Goal: Information Seeking & Learning: Learn about a topic

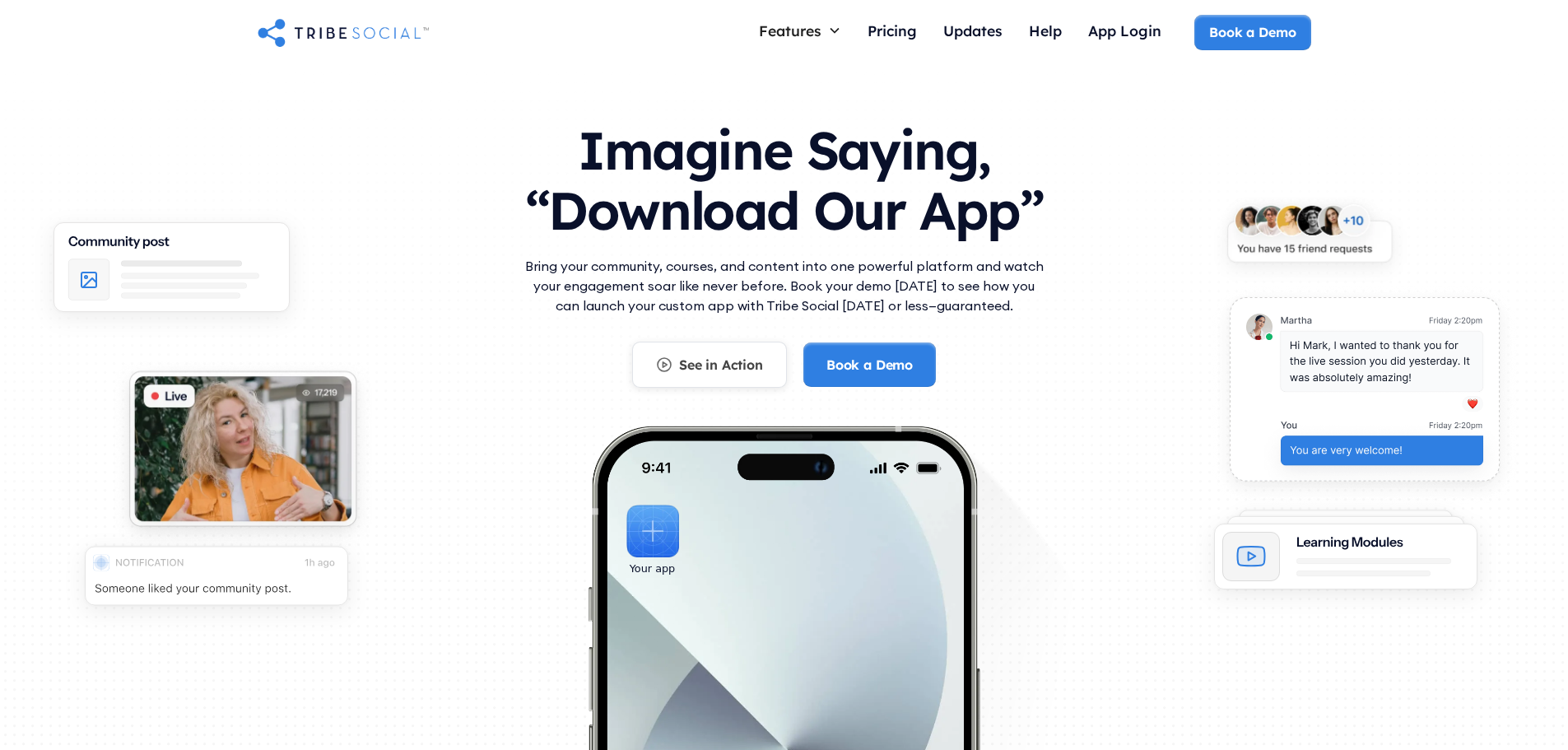
click at [672, 359] on link "See in Action" at bounding box center [710, 365] width 155 height 46
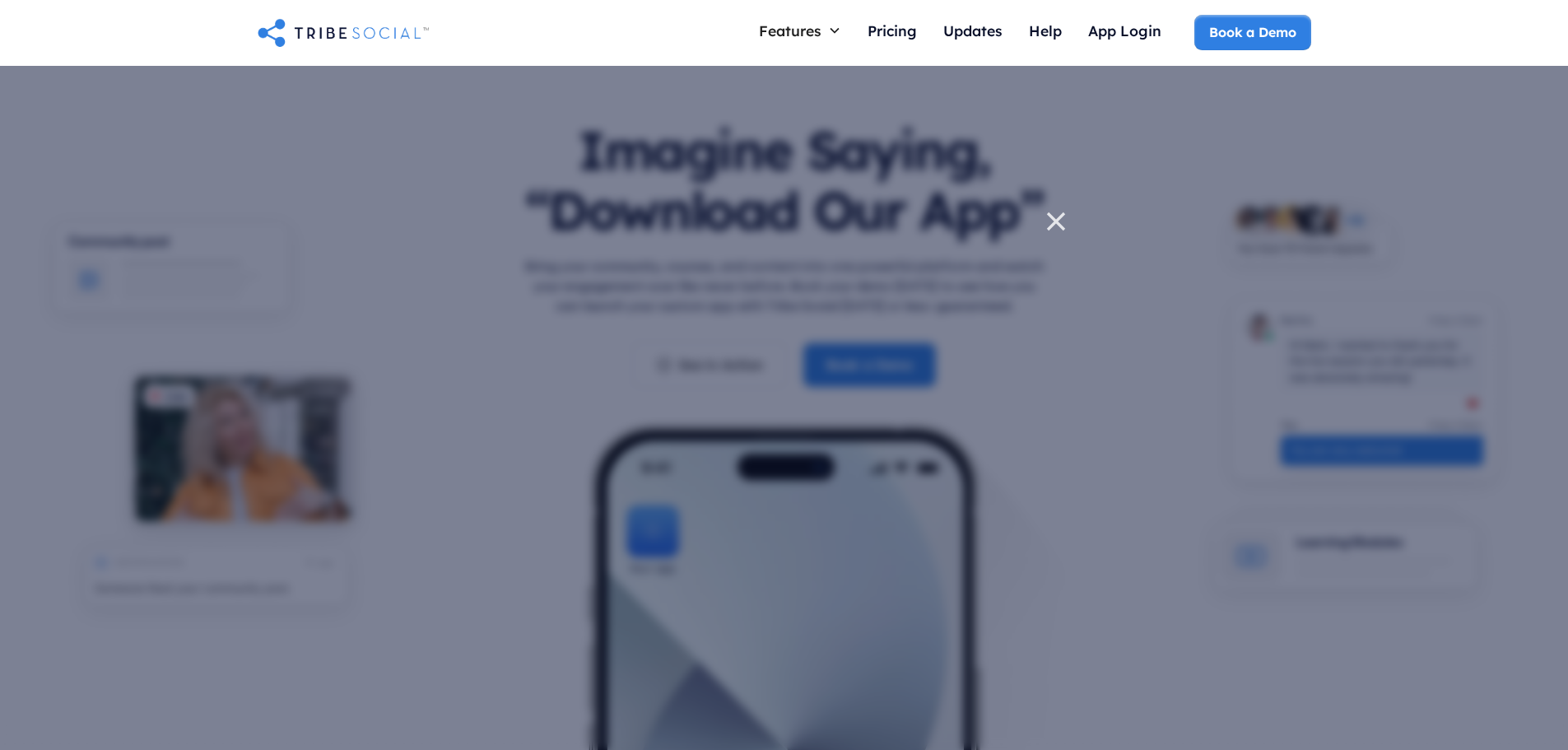
click at [1050, 218] on icon at bounding box center [1056, 221] width 16 height 16
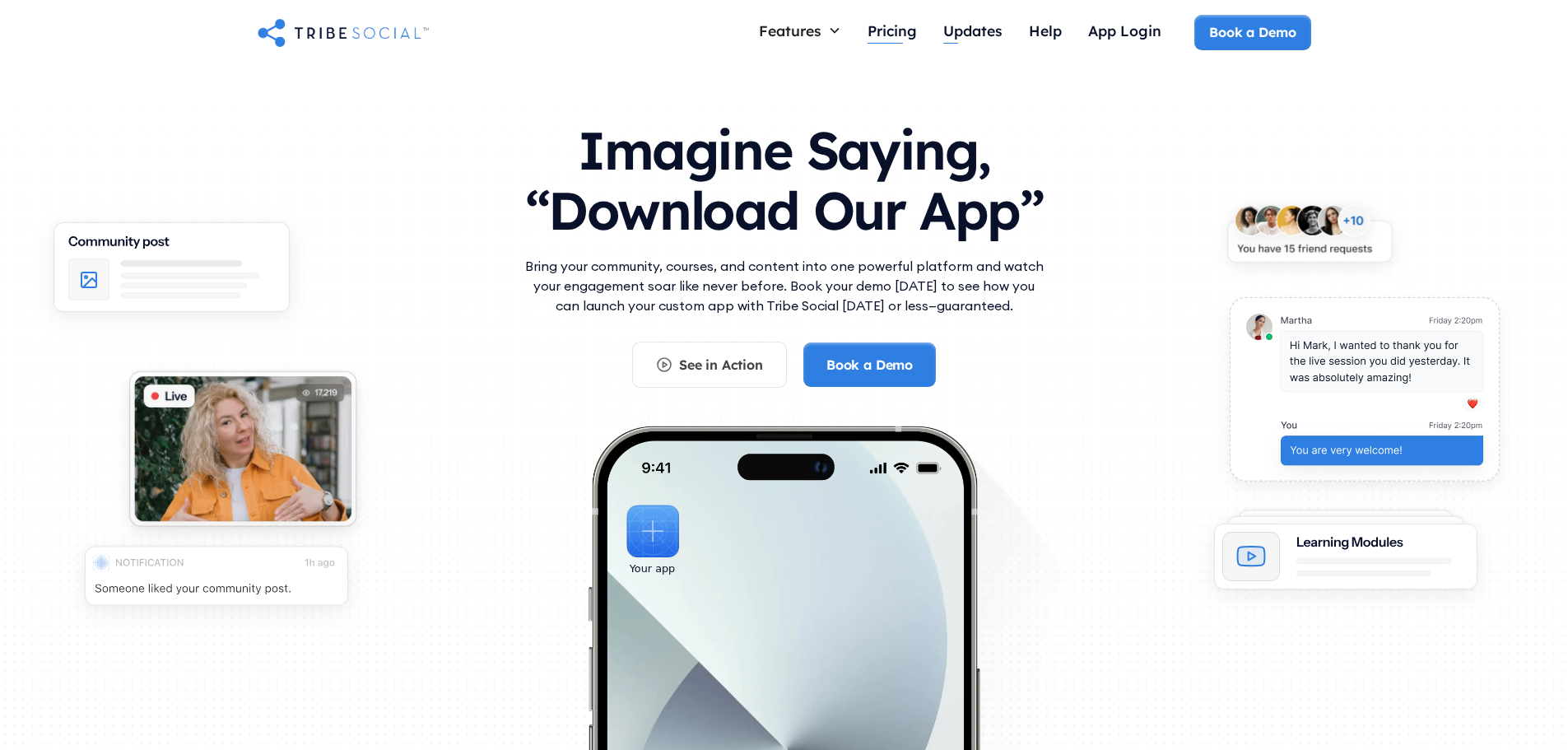
click at [868, 23] on div "Pricing" at bounding box center [892, 31] width 50 height 18
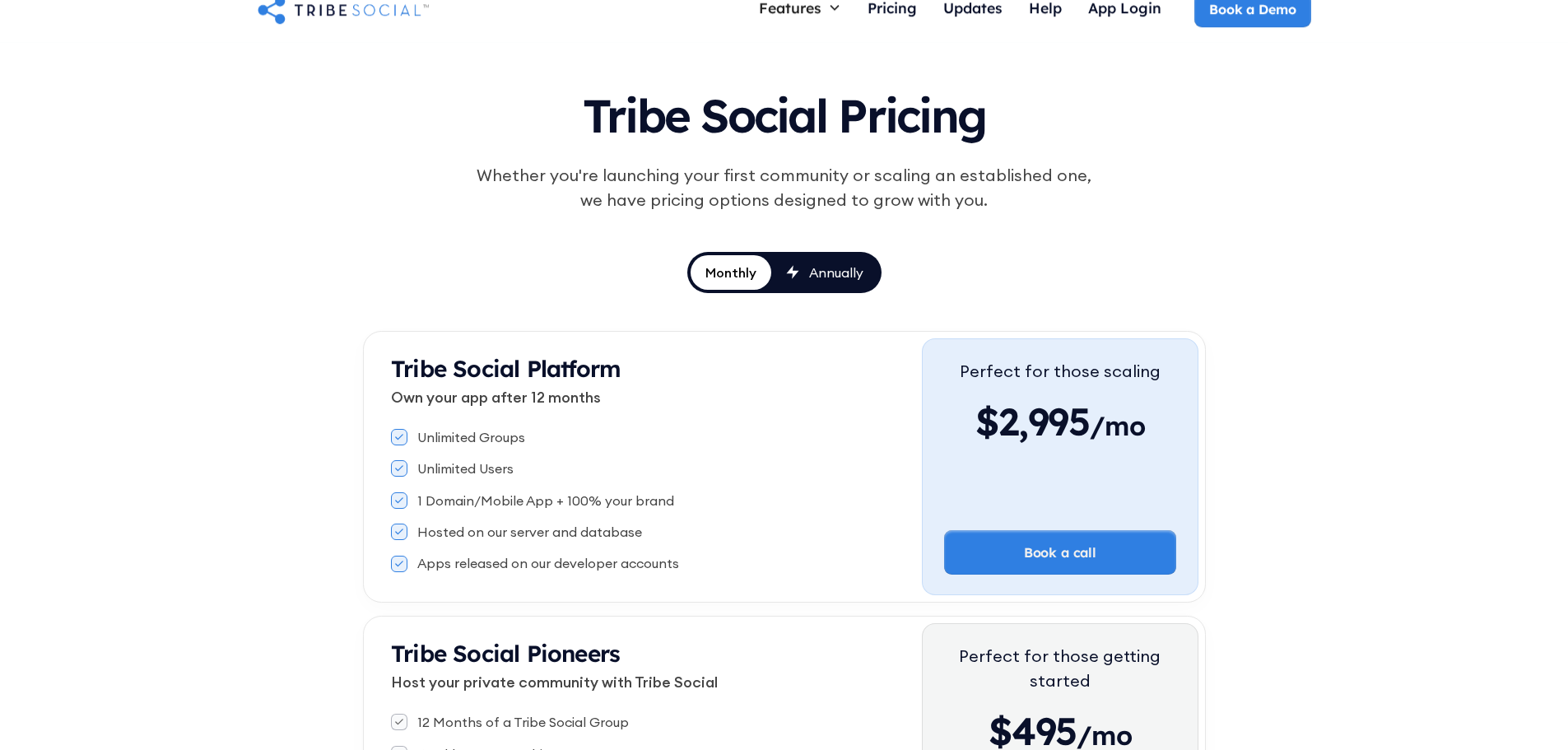
scroll to position [82, 0]
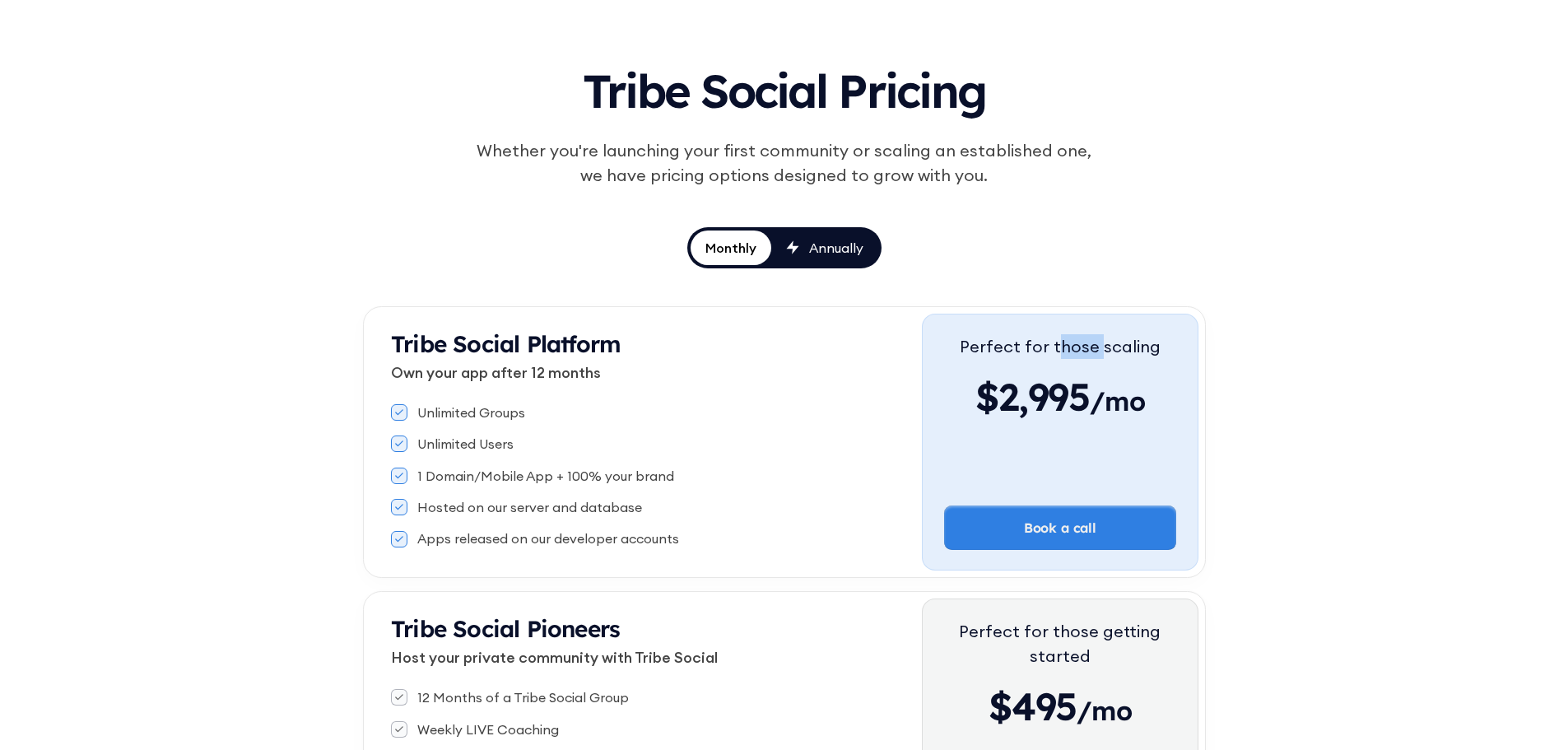
drag, startPoint x: 1102, startPoint y: 324, endPoint x: 1042, endPoint y: 359, distance: 69.5
click at [1047, 359] on div "Perfect for those scaling $2,995 /mo Book a call" at bounding box center [1060, 442] width 276 height 257
click at [390, 374] on div "Tribe Social Platform Own your app after 12 months Unlimited Groups Unlimited U…" at bounding box center [647, 442] width 552 height 257
click at [420, 366] on p "Own your app after 12 months" at bounding box center [656, 373] width 530 height 23
drag, startPoint x: 390, startPoint y: 371, endPoint x: 602, endPoint y: 418, distance: 217.1
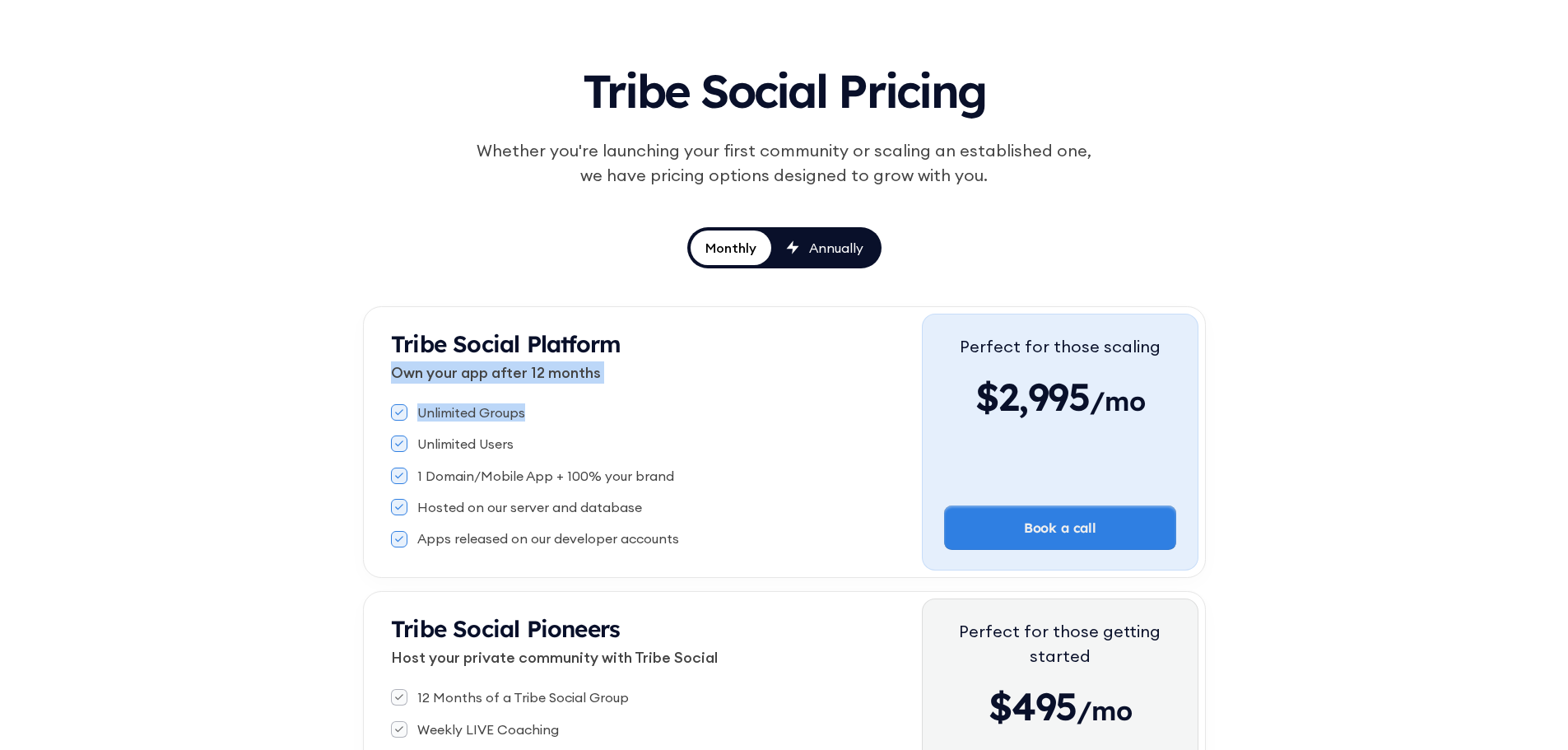
click at [602, 418] on div "Tribe Social Platform Own your app after 12 months Unlimited Groups Unlimited U…" at bounding box center [647, 442] width 552 height 257
click at [545, 429] on div "Unlimited Groups Unlimited Users 1 Domain/Mobile App + 100% your brand Hosted o…" at bounding box center [656, 476] width 530 height 158
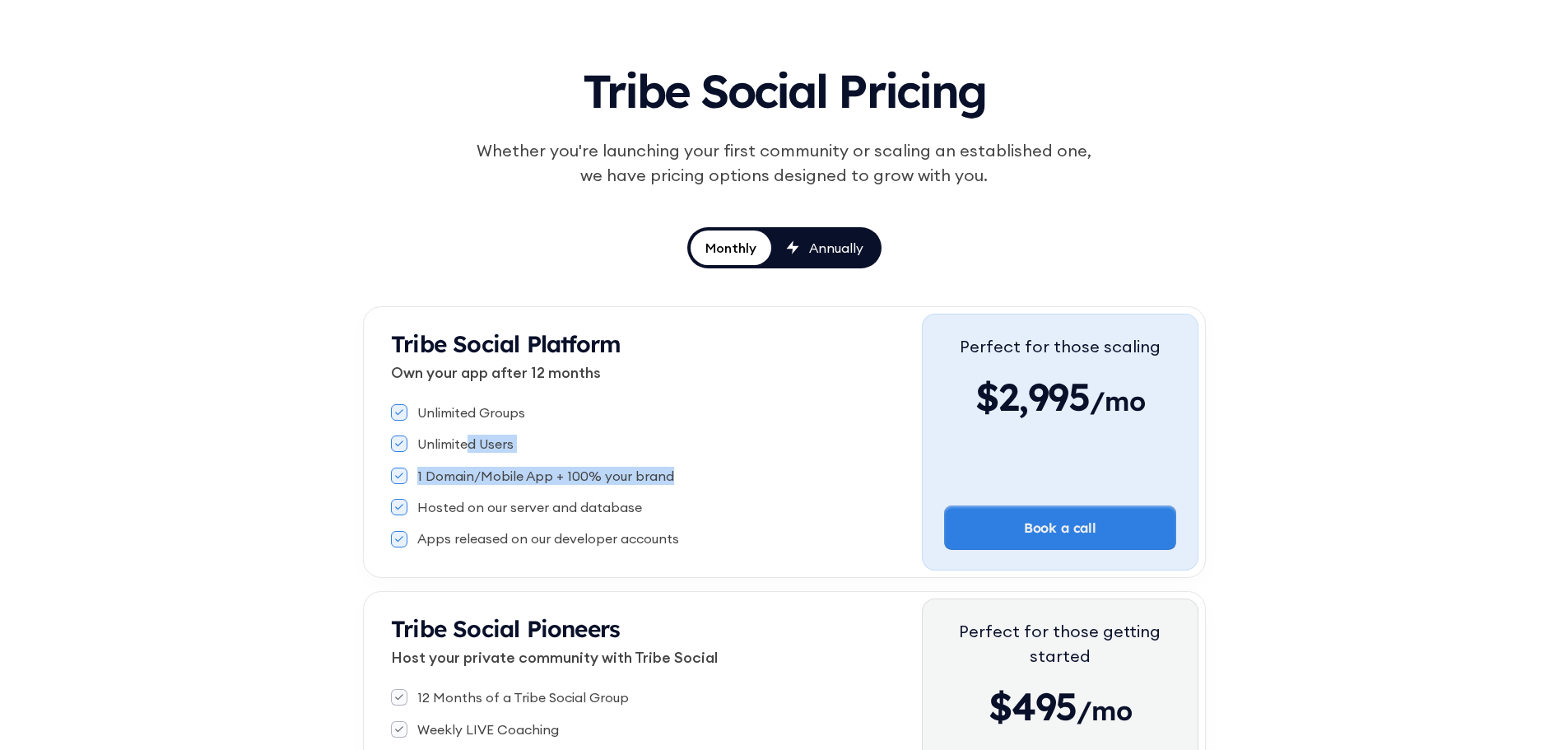
drag, startPoint x: 467, startPoint y: 458, endPoint x: 843, endPoint y: 475, distance: 376.4
click at [843, 475] on div "Unlimited Groups Unlimited Users 1 Domain/Mobile App + 100% your brand Hosted o…" at bounding box center [656, 476] width 530 height 158
click at [667, 453] on div "Unlimited Users" at bounding box center [656, 444] width 530 height 18
click at [659, 447] on div "Unlimited Users" at bounding box center [656, 444] width 530 height 18
drag, startPoint x: 507, startPoint y: 503, endPoint x: 641, endPoint y: 514, distance: 134.5
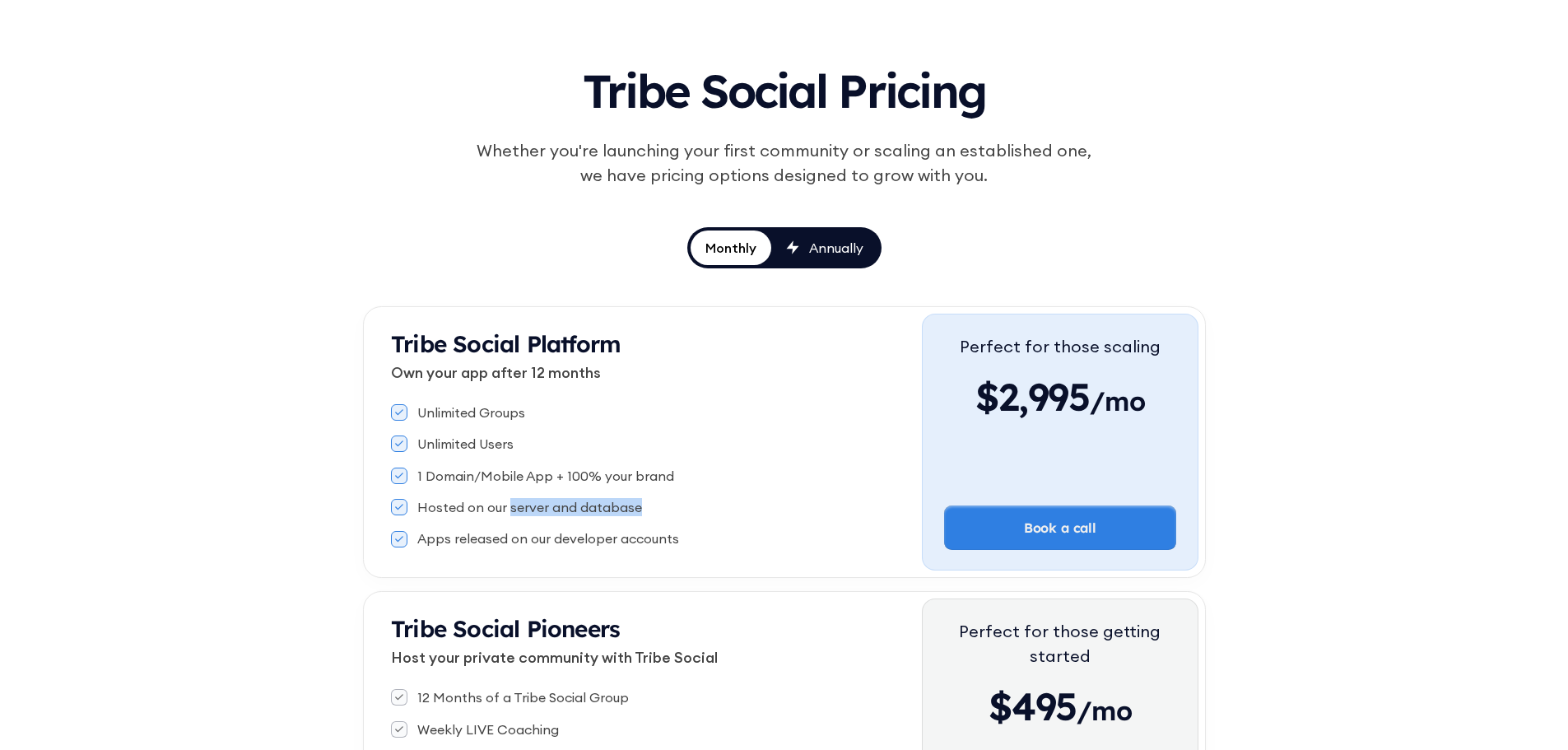
click at [641, 514] on div "Hosted on our server and database" at bounding box center [656, 507] width 530 height 18
click at [639, 514] on div "Hosted on our server and database" at bounding box center [656, 507] width 530 height 18
drag, startPoint x: 477, startPoint y: 541, endPoint x: 720, endPoint y: 543, distance: 243.0
click at [720, 543] on div "Apps released on our developer accounts" at bounding box center [656, 539] width 530 height 18
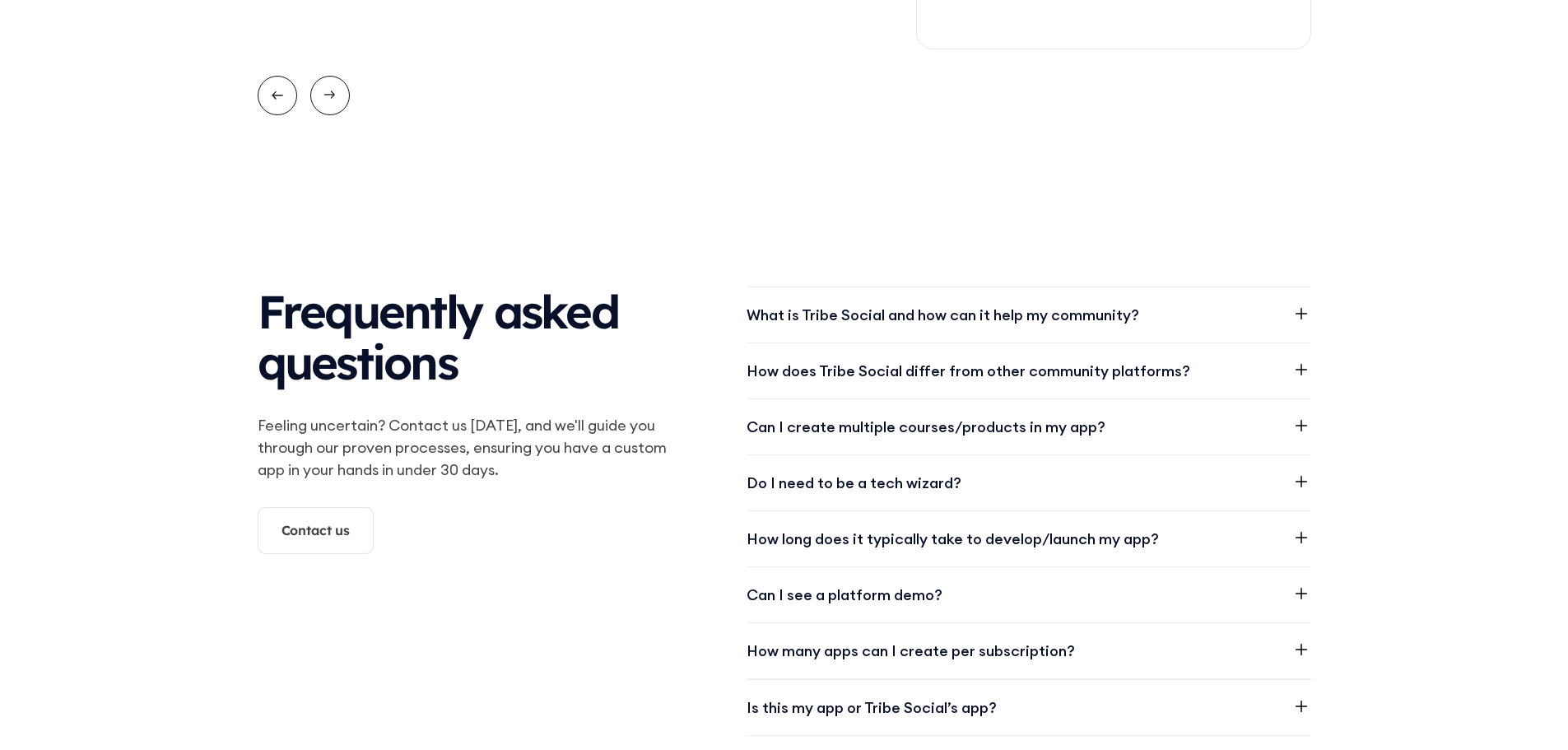
scroll to position [2141, 0]
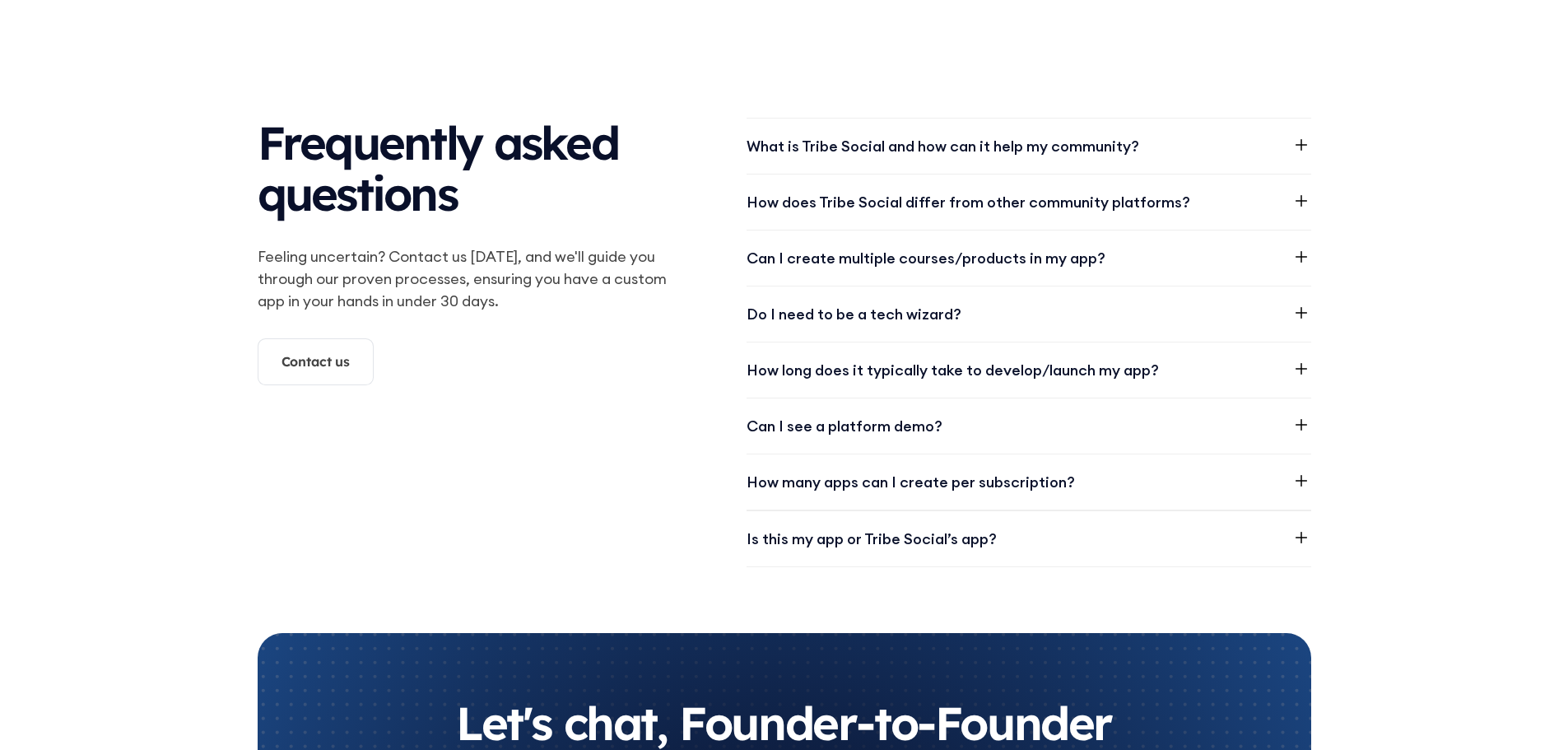
click at [879, 161] on div "What is Tribe Social and how can it help my community?" at bounding box center [1029, 145] width 565 height 55
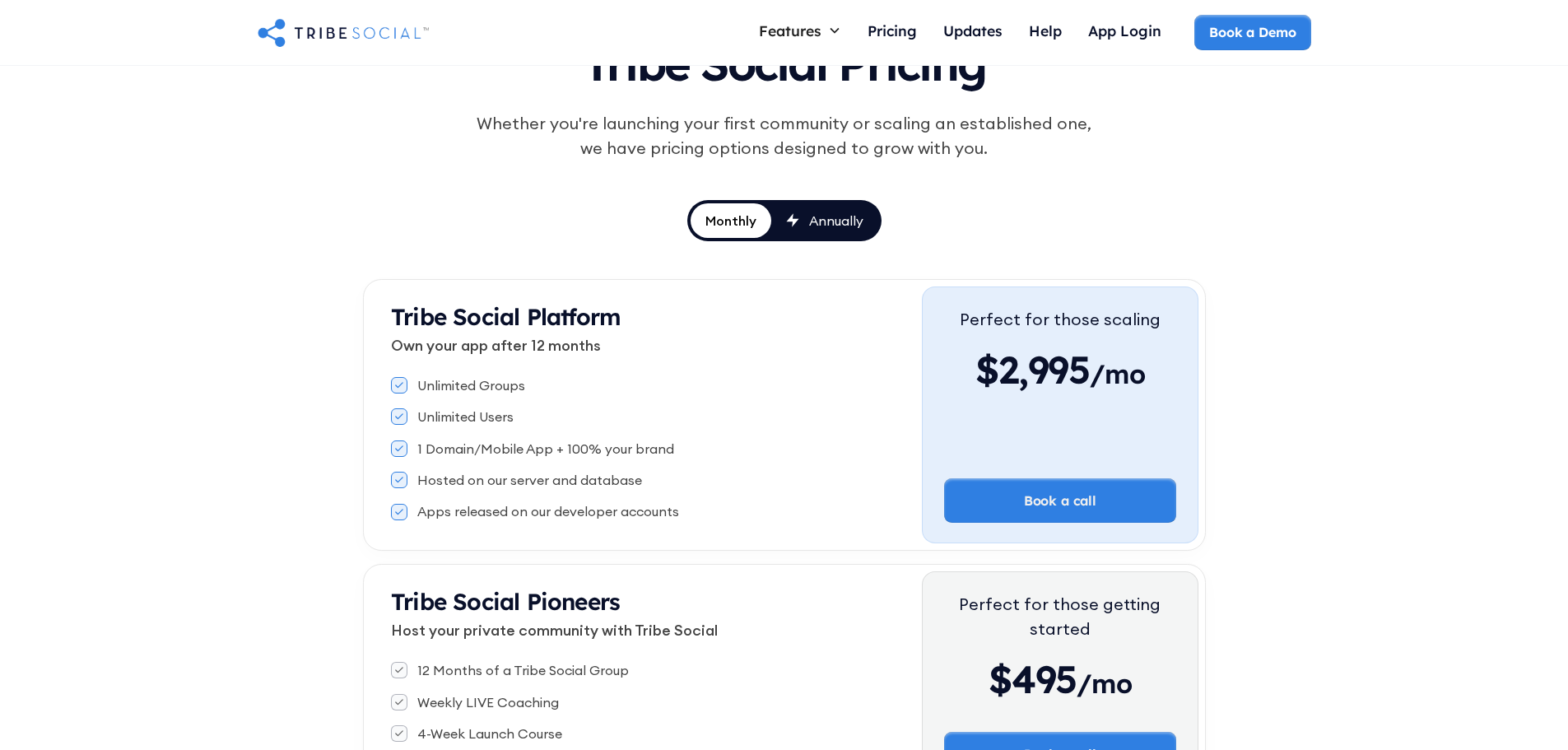
scroll to position [52, 0]
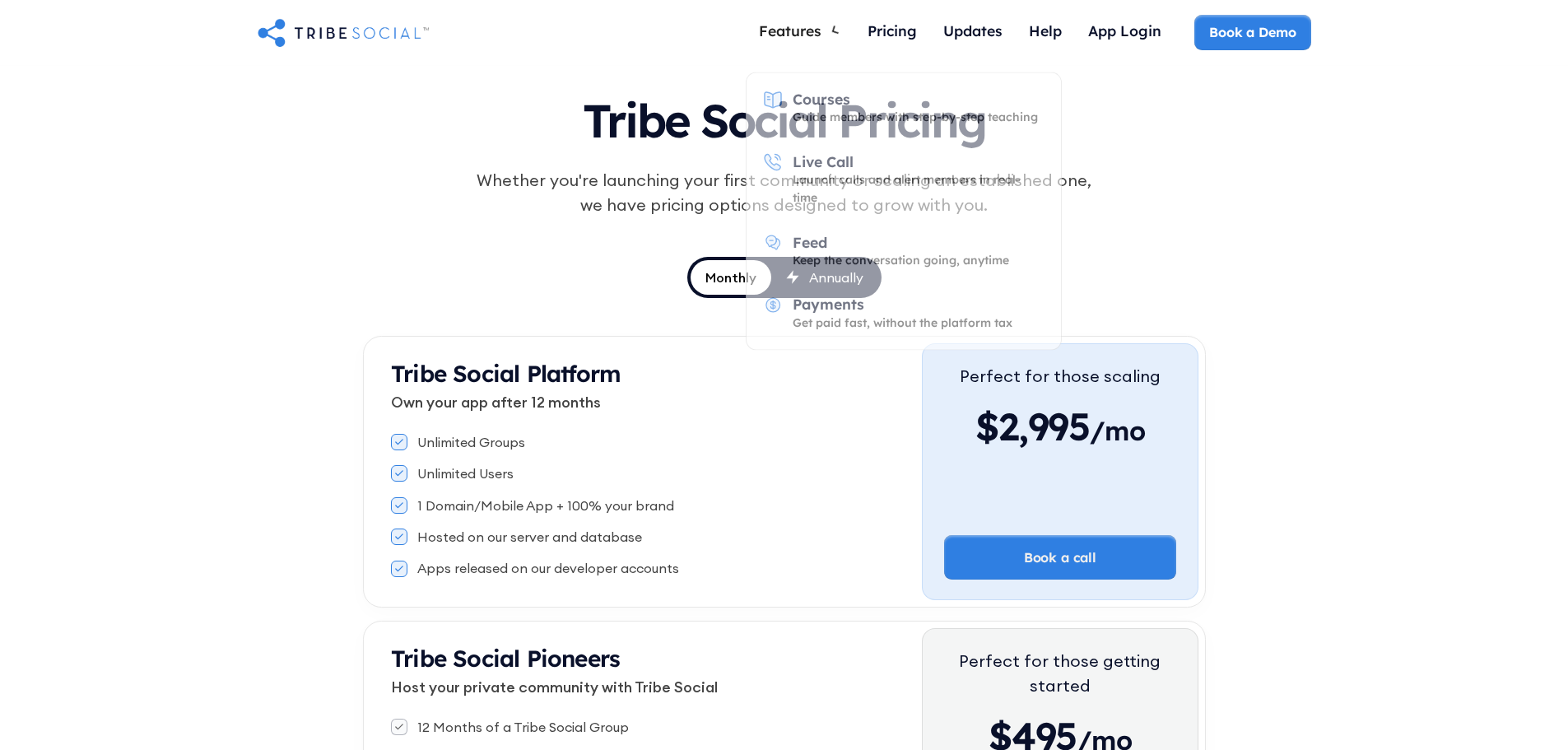
click at [888, 42] on div "Pricing" at bounding box center [892, 32] width 50 height 35
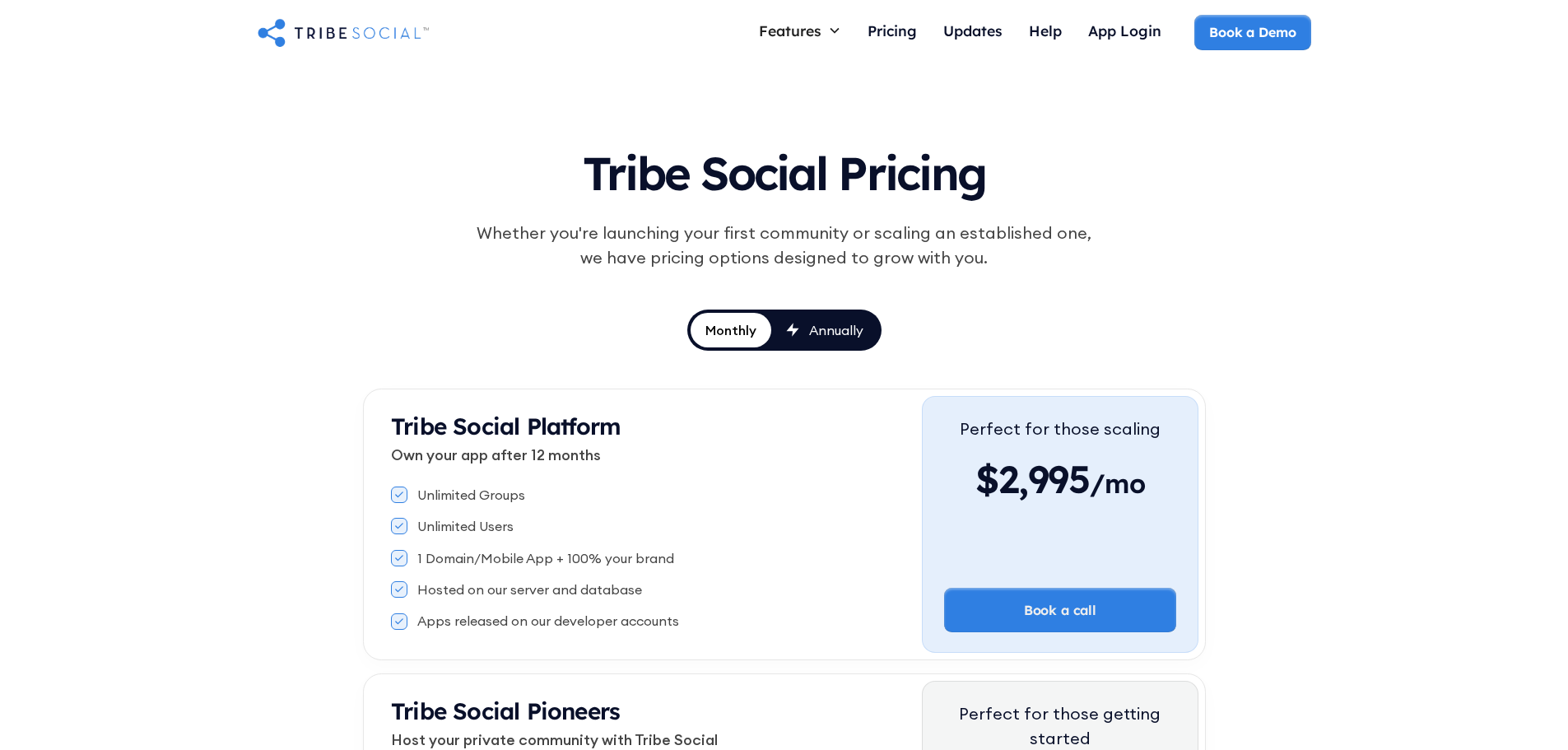
click at [805, 326] on div "Annually" at bounding box center [825, 330] width 78 height 18
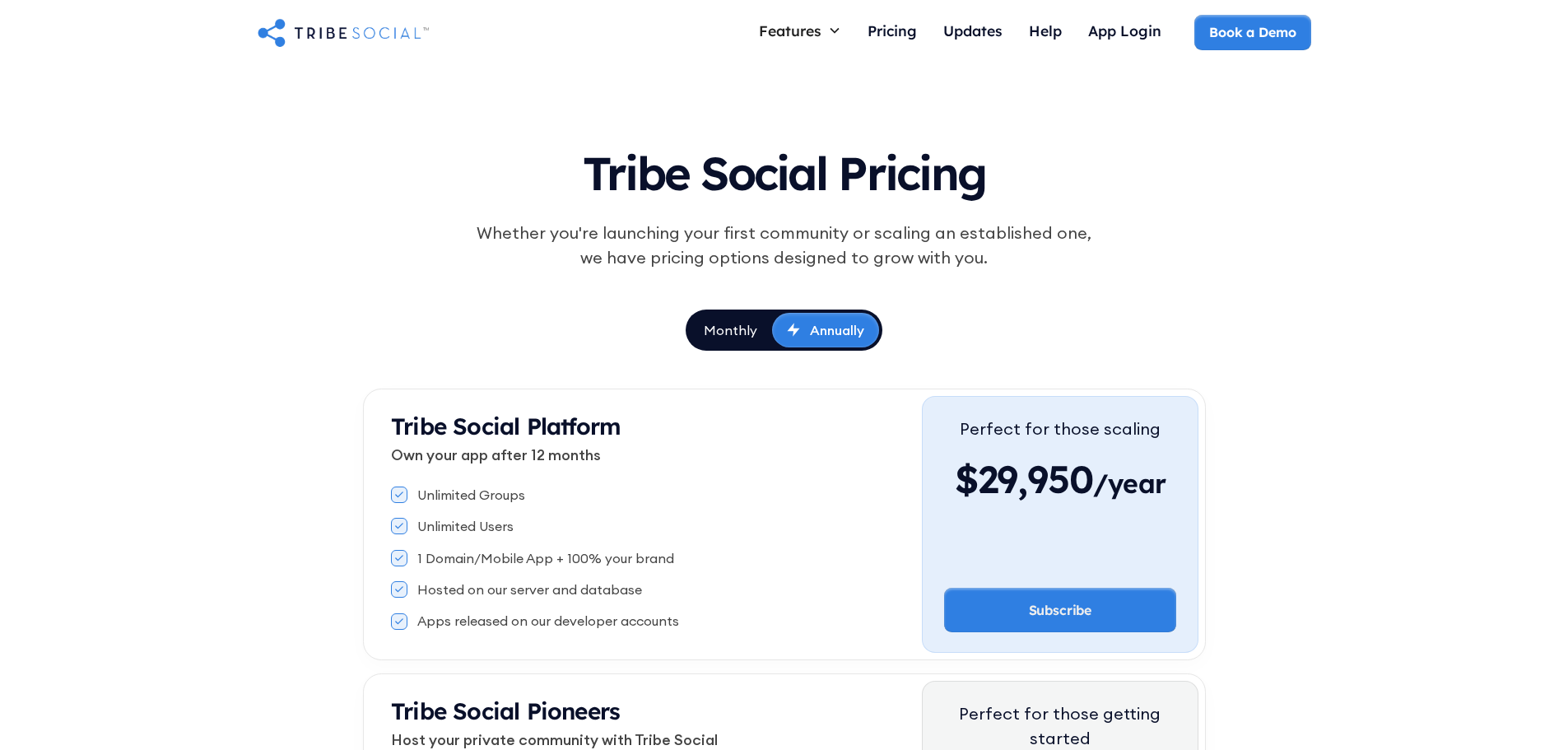
click at [719, 324] on div "Monthly" at bounding box center [730, 330] width 53 height 18
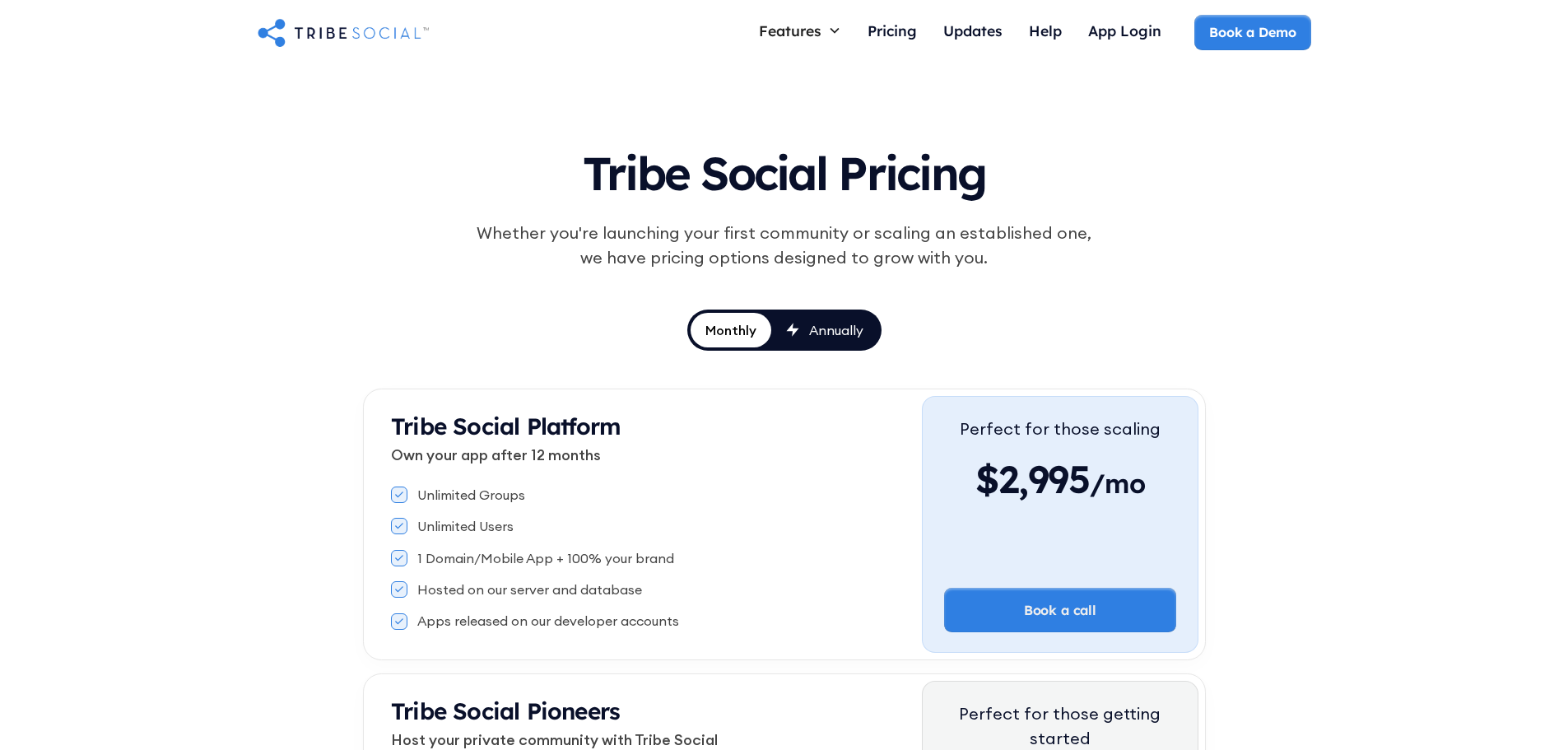
click at [794, 323] on icon at bounding box center [792, 330] width 14 height 14
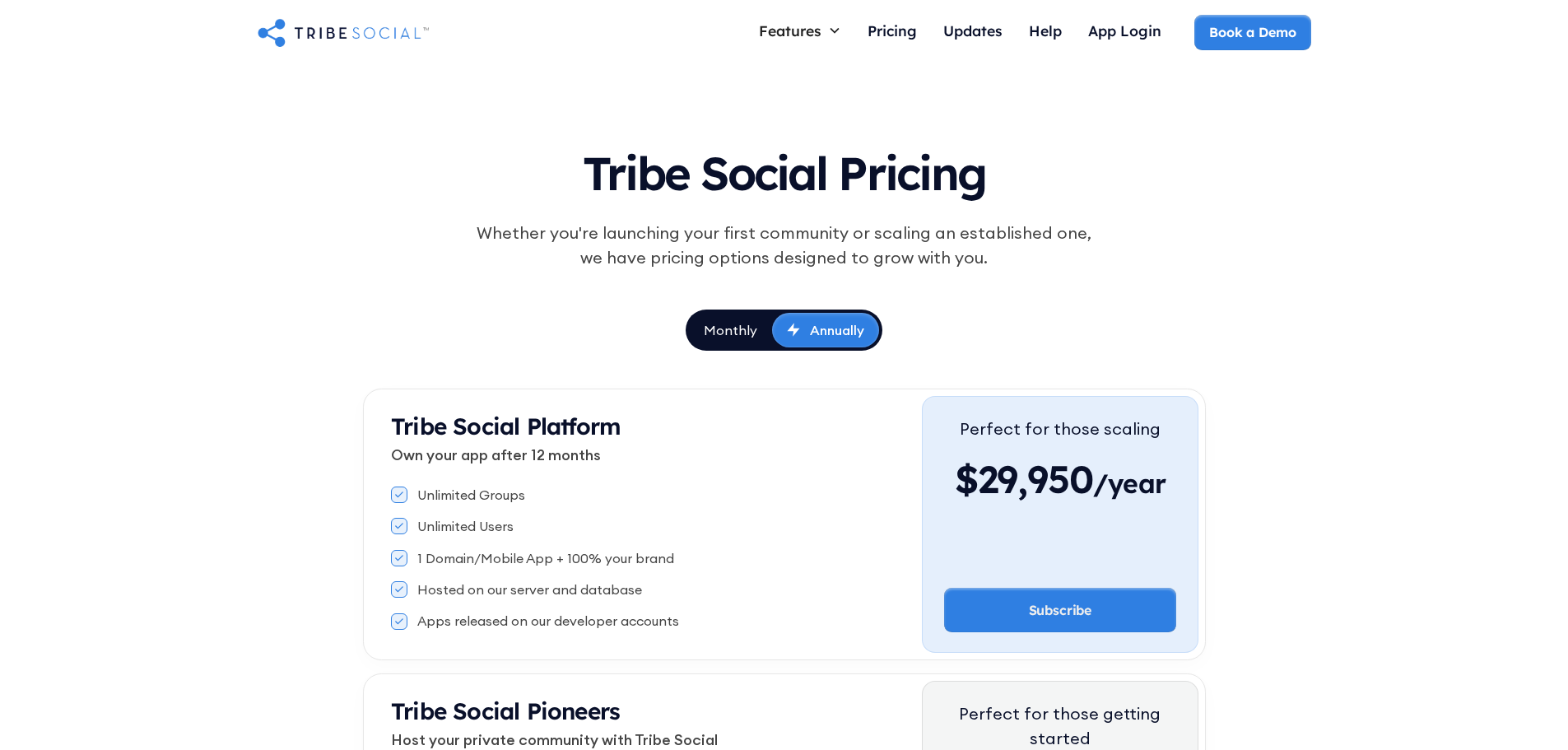
click at [756, 13] on div "Features Courses Guide members with step-by-step teaching Live Call Launch call…" at bounding box center [784, 32] width 1568 height 66
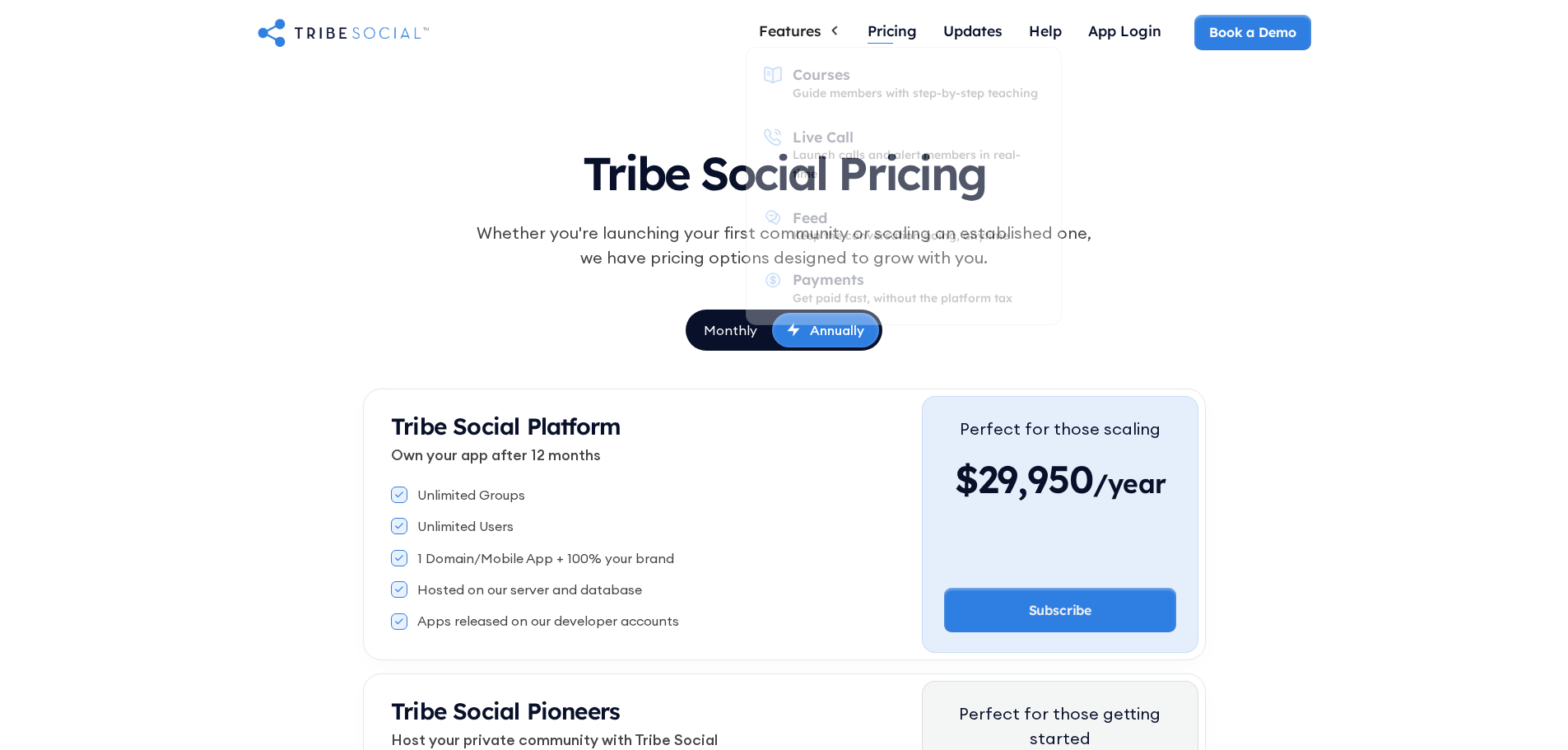
click at [869, 30] on div "Pricing" at bounding box center [892, 31] width 50 height 18
